Goal: Entertainment & Leisure: Browse casually

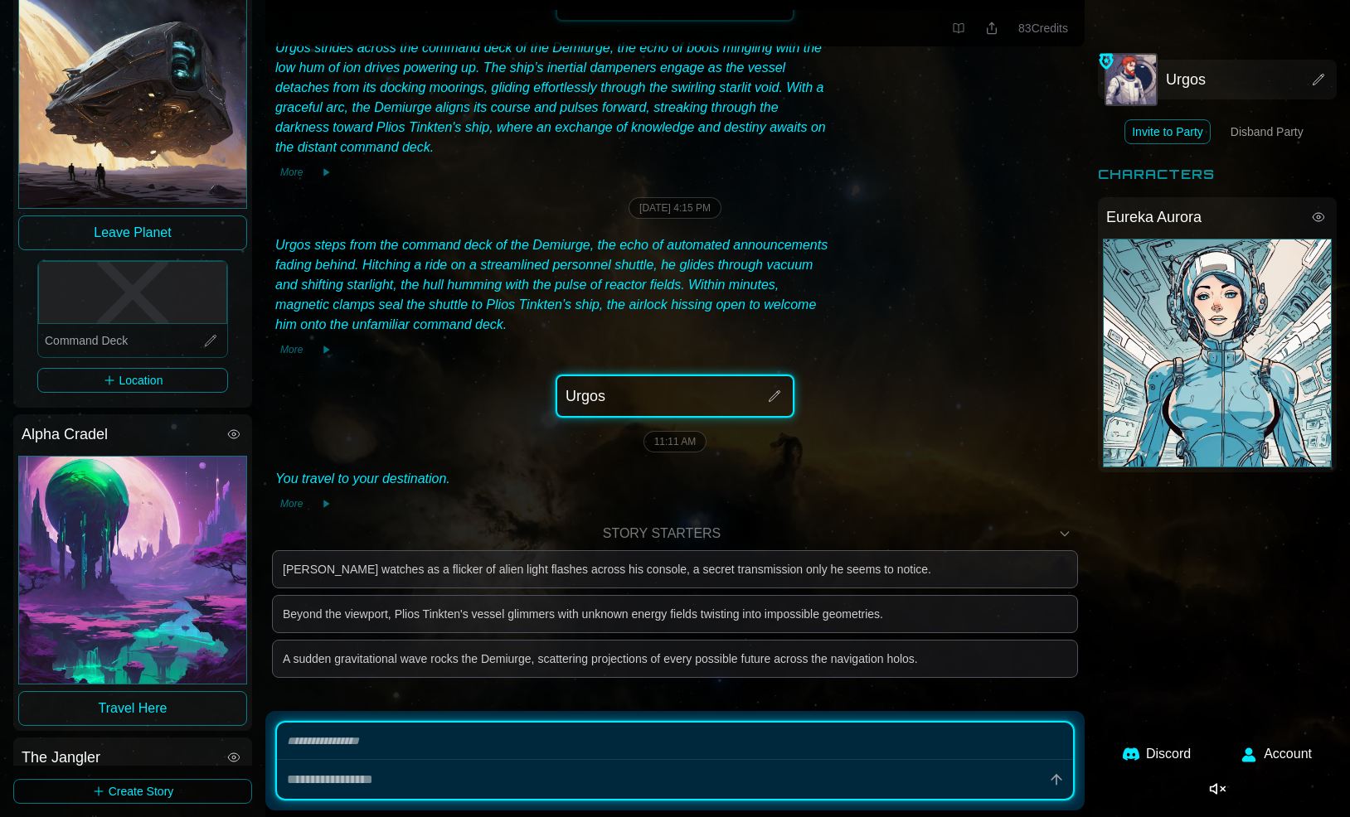
scroll to position [128, 0]
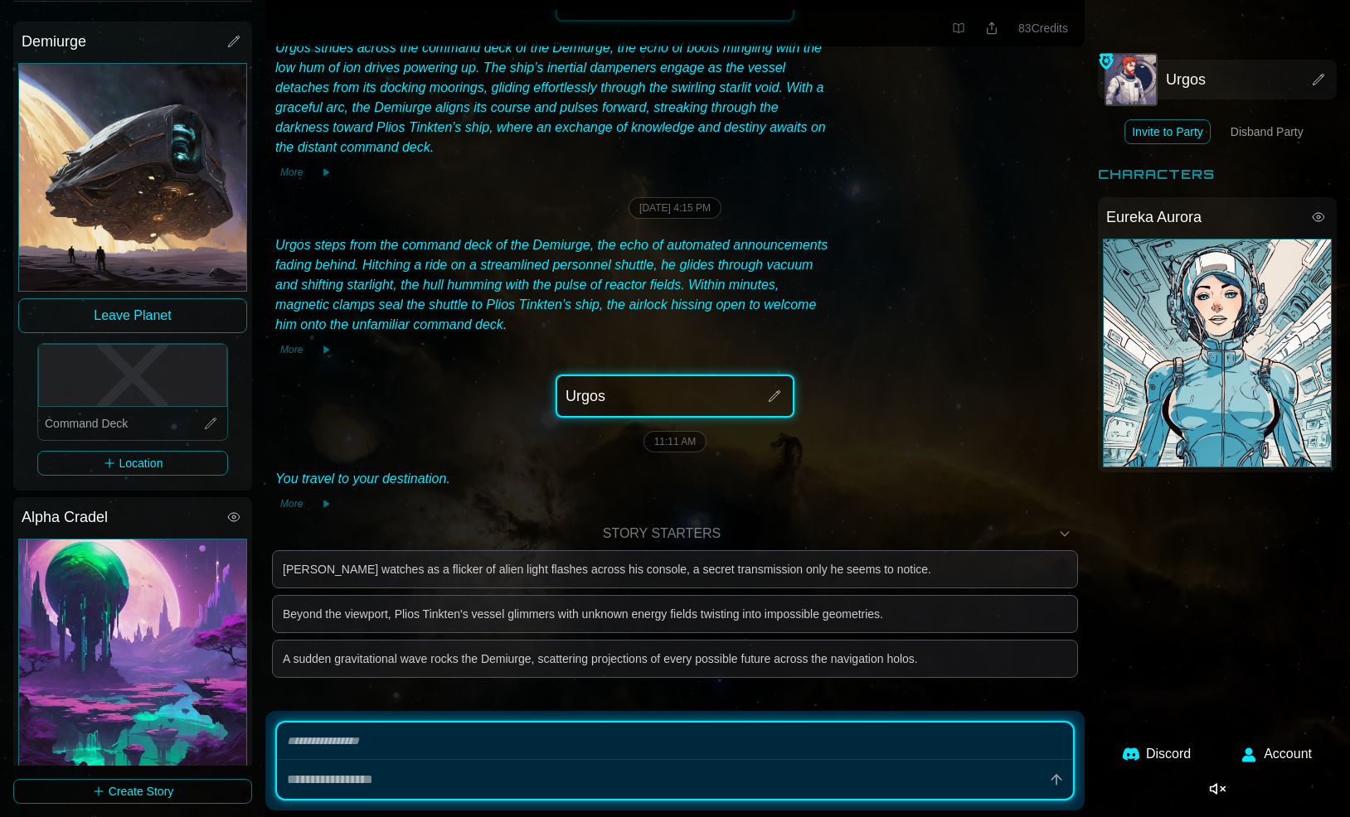
click at [129, 313] on button "Leave Planet" at bounding box center [132, 315] width 229 height 35
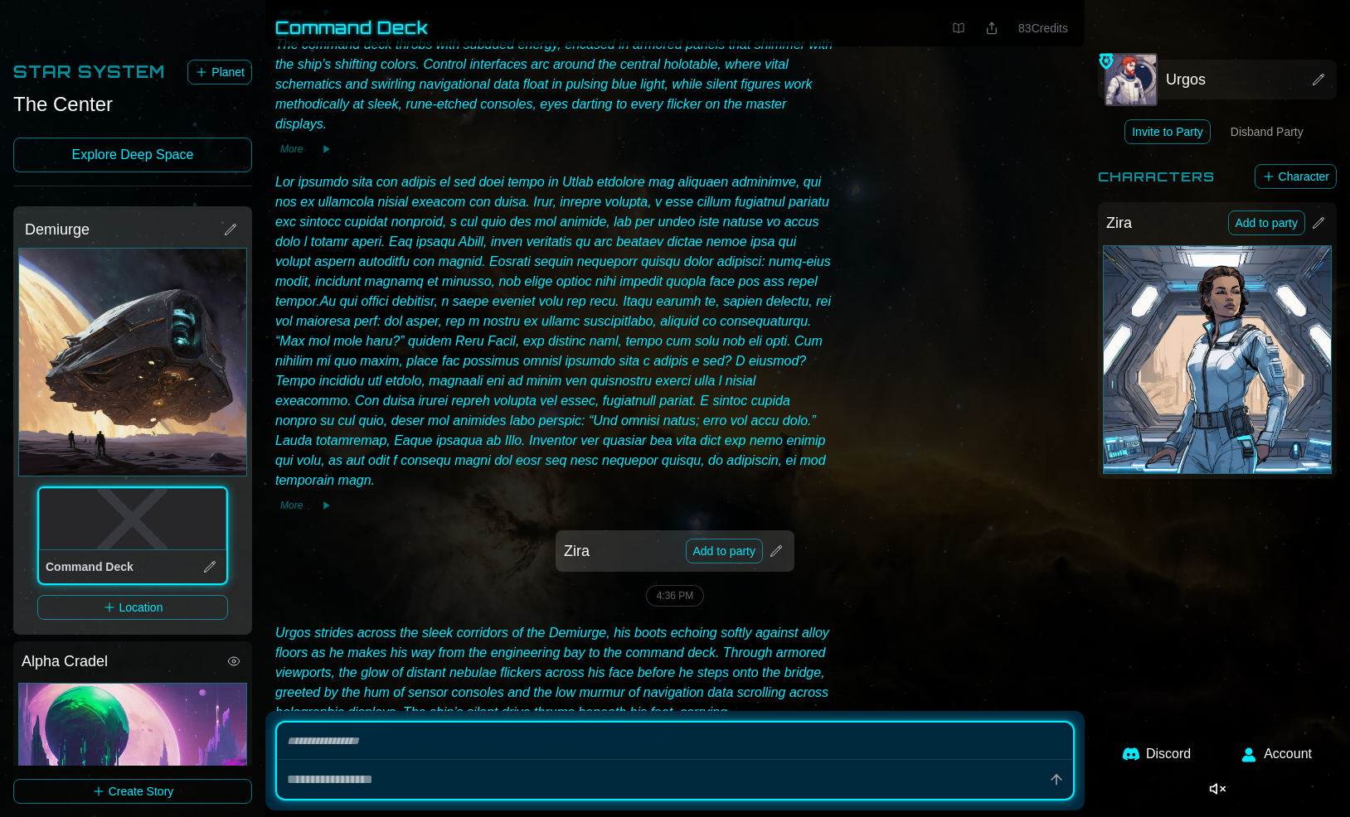
scroll to position [284, 0]
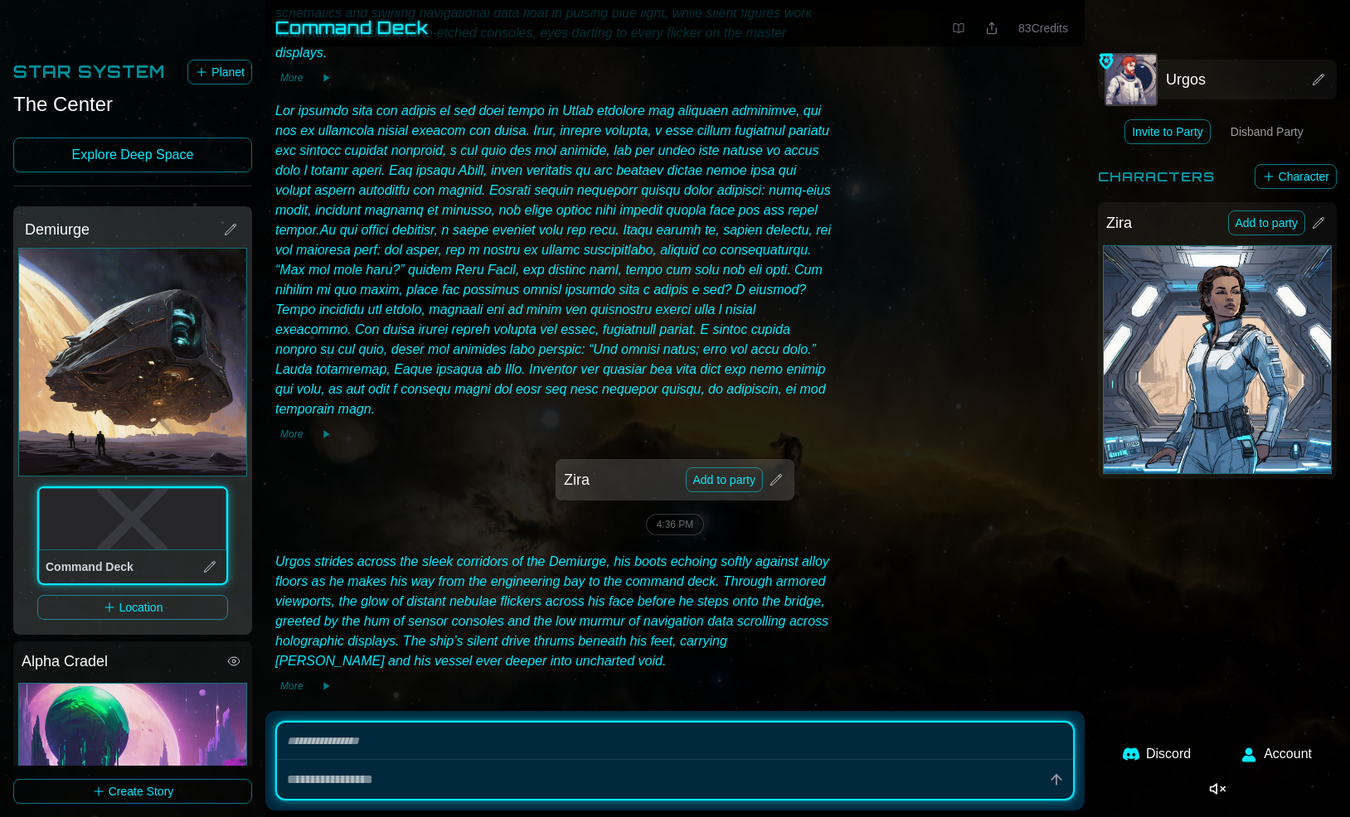
click at [743, 468] on button "Add to party" at bounding box center [725, 480] width 78 height 25
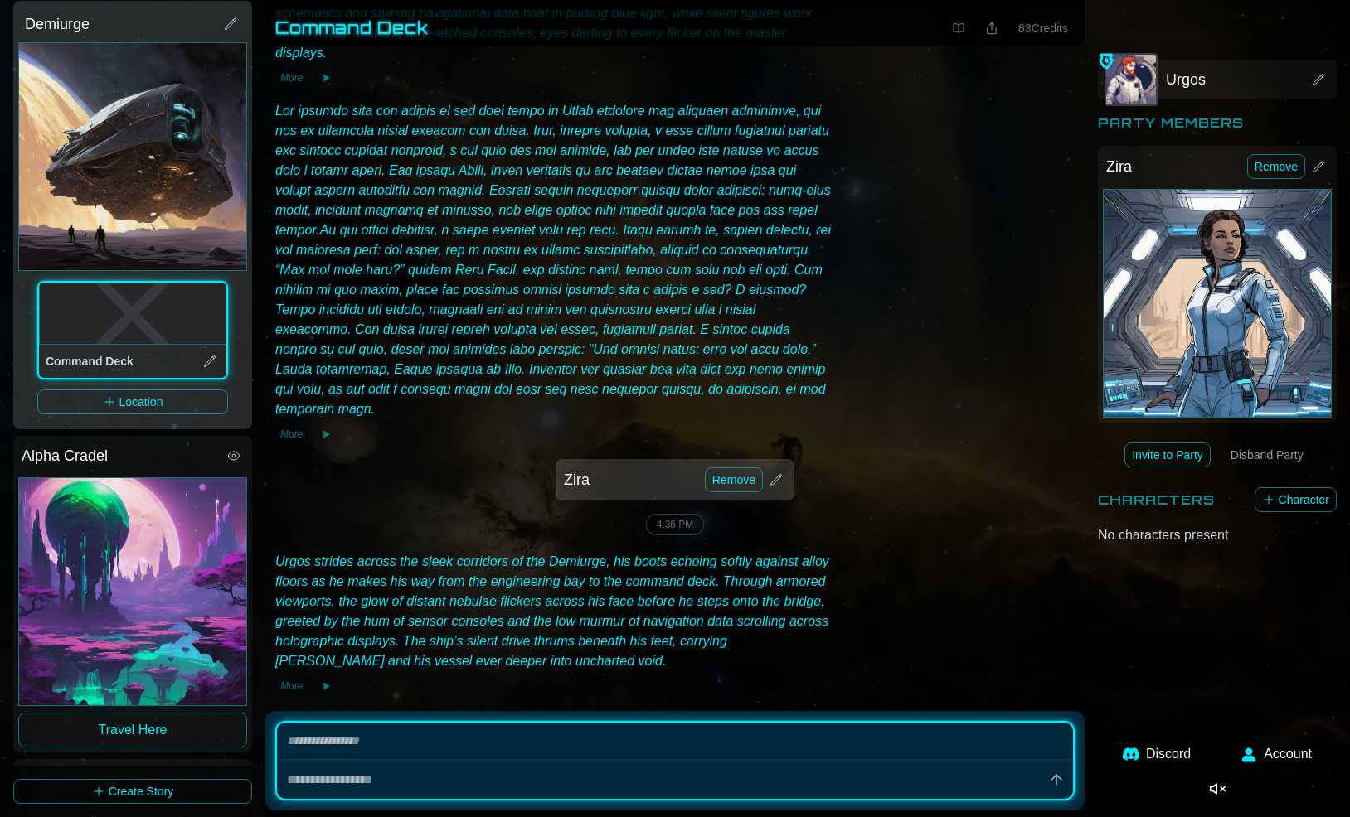
scroll to position [238, 0]
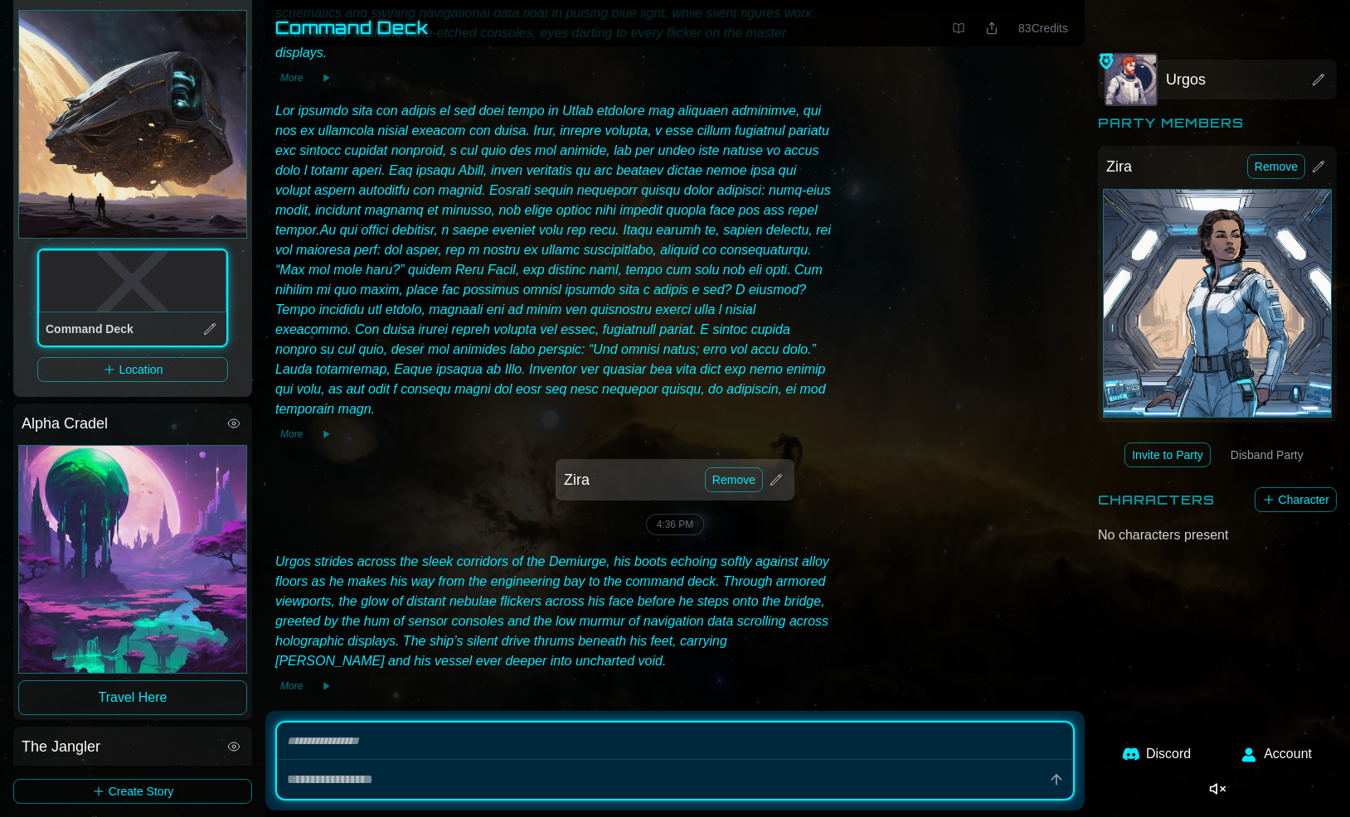
click at [107, 698] on button "Travel Here" at bounding box center [132, 698] width 229 height 35
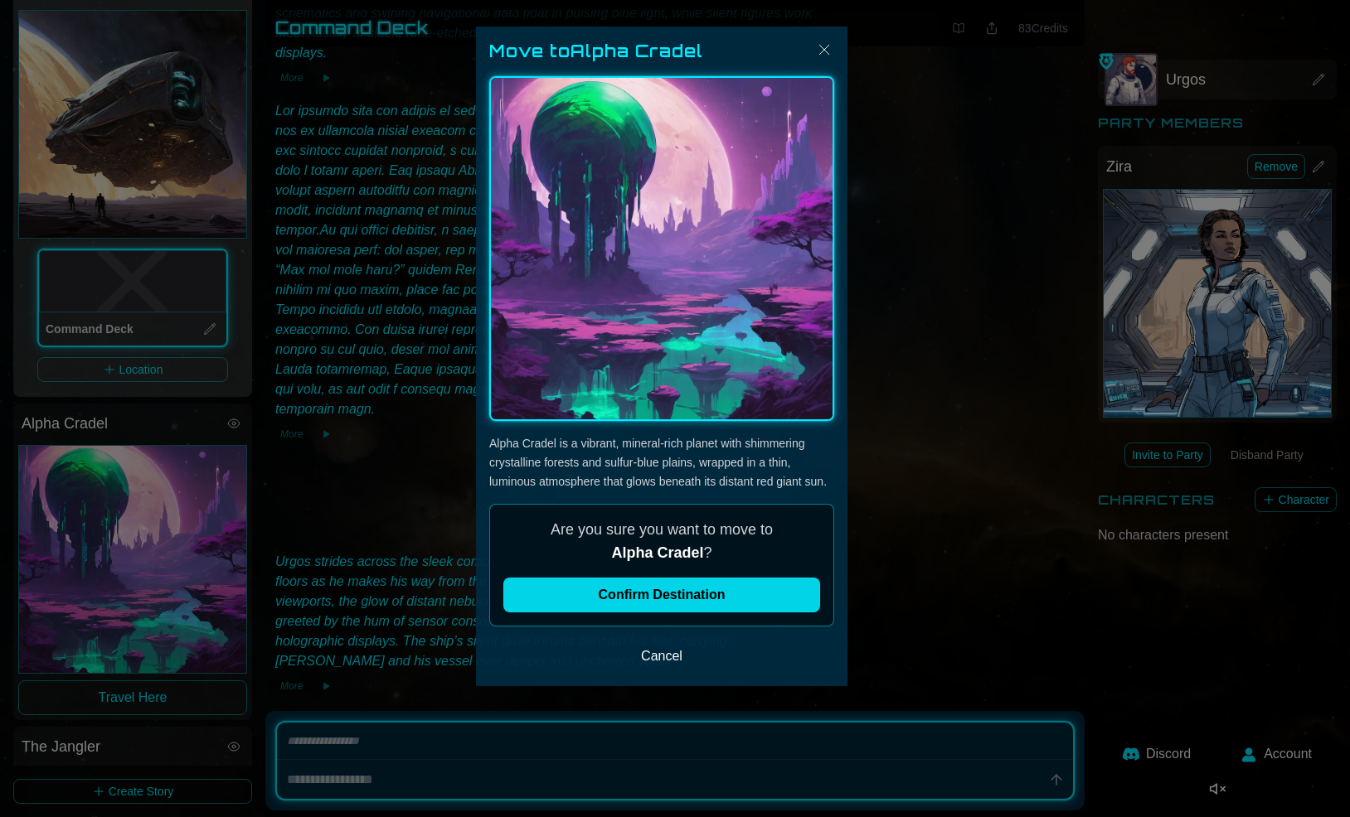
click at [647, 593] on button "Confirm Destination" at bounding box center [661, 595] width 317 height 35
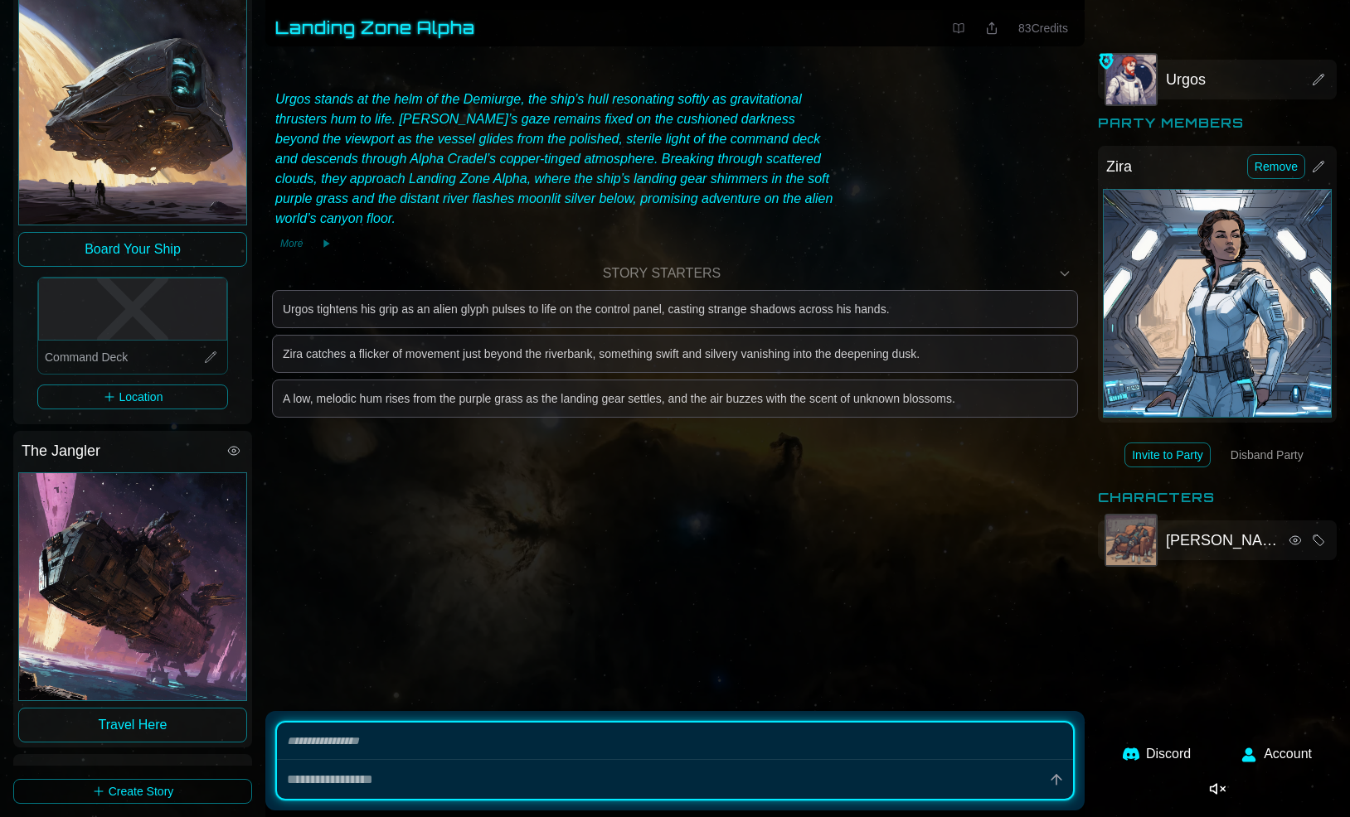
scroll to position [894, 0]
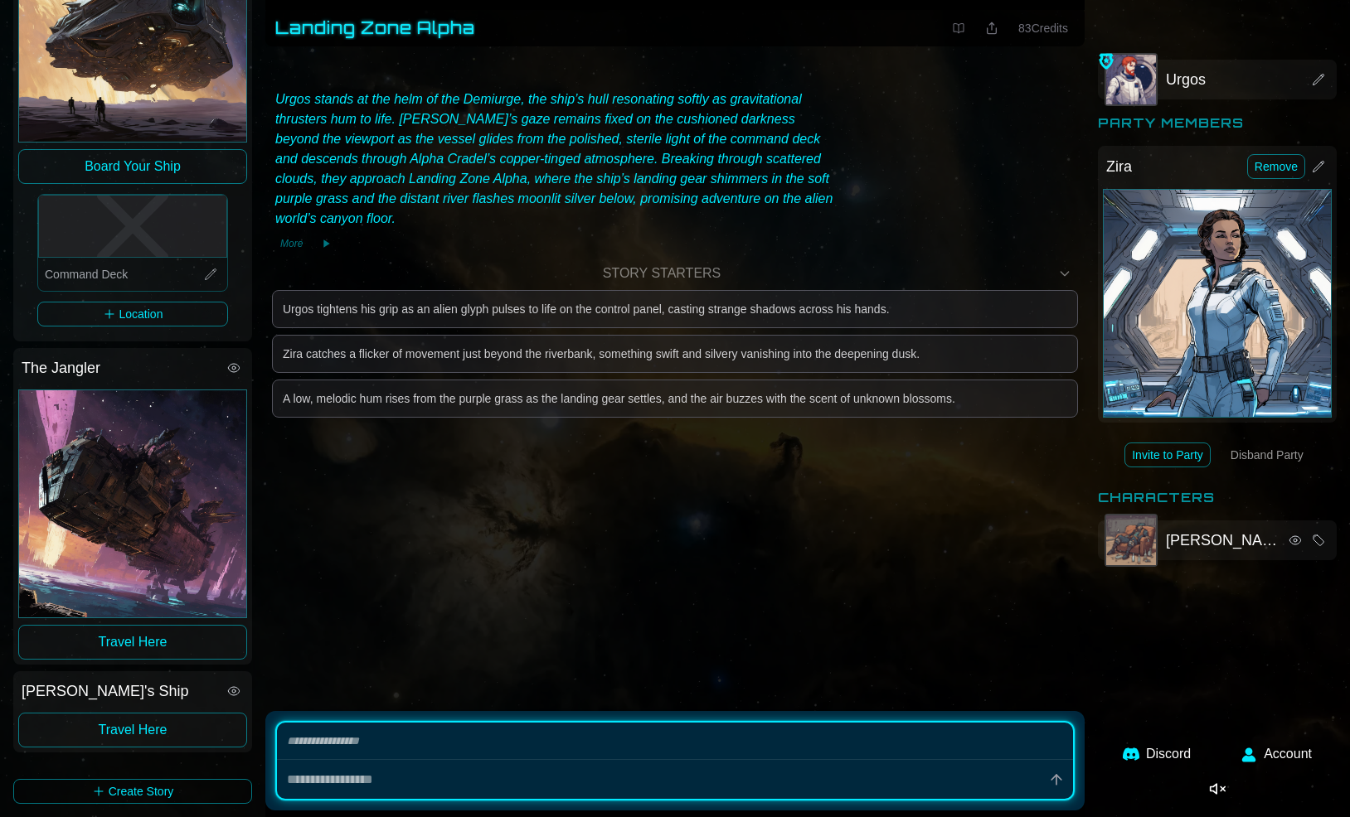
click at [1067, 267] on icon at bounding box center [1064, 273] width 13 height 13
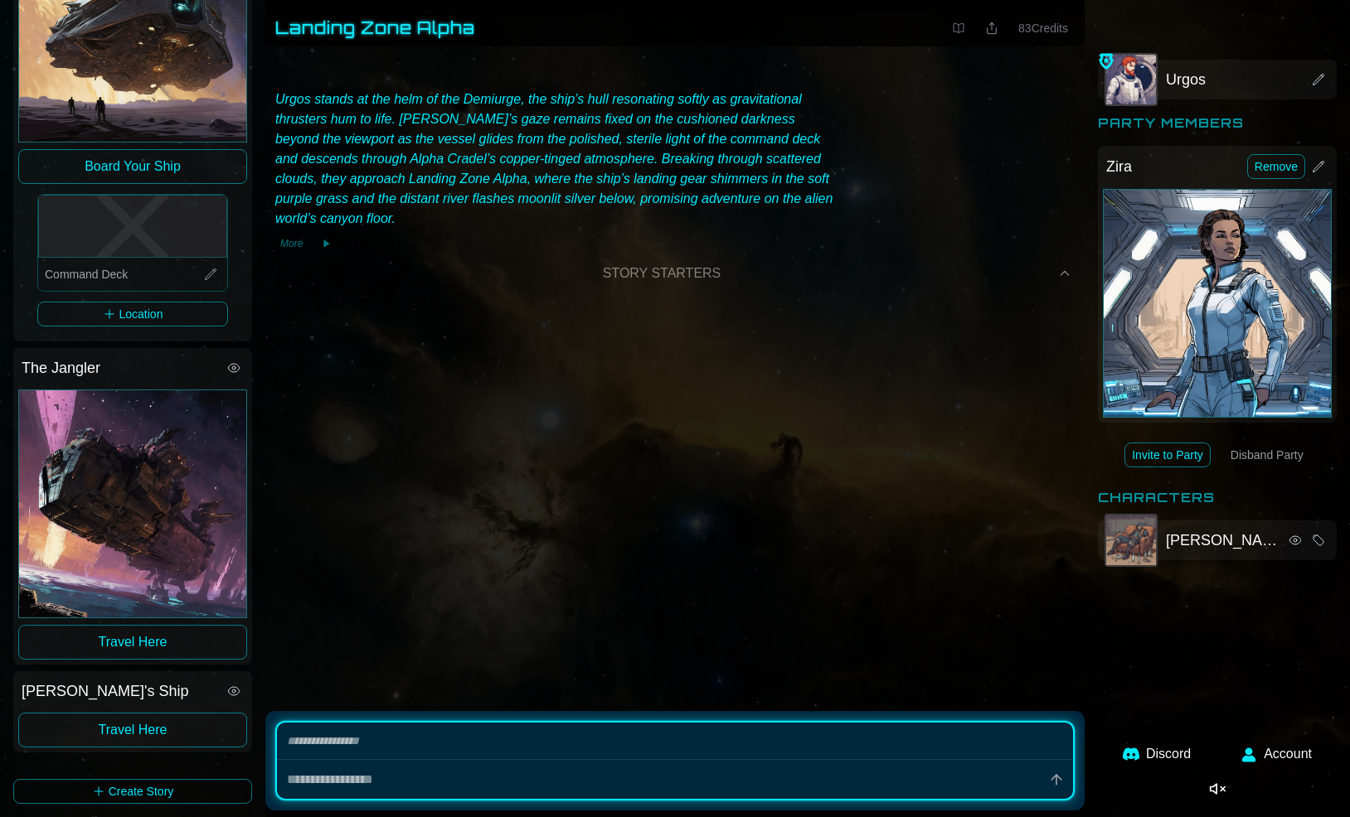
click at [1067, 267] on icon at bounding box center [1064, 273] width 13 height 13
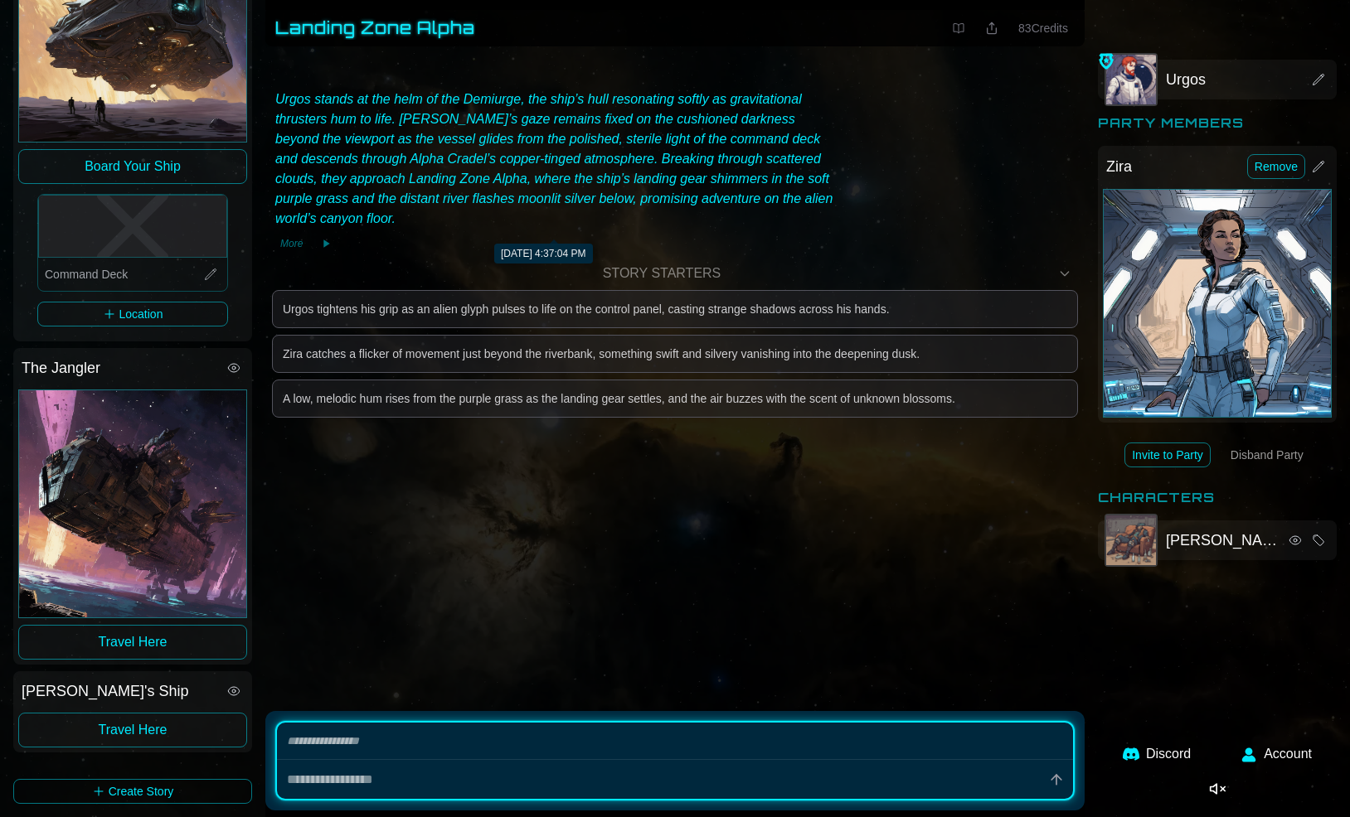
type textarea "*"
click at [952, 27] on icon at bounding box center [958, 28] width 13 height 13
